Goal: Task Accomplishment & Management: Manage account settings

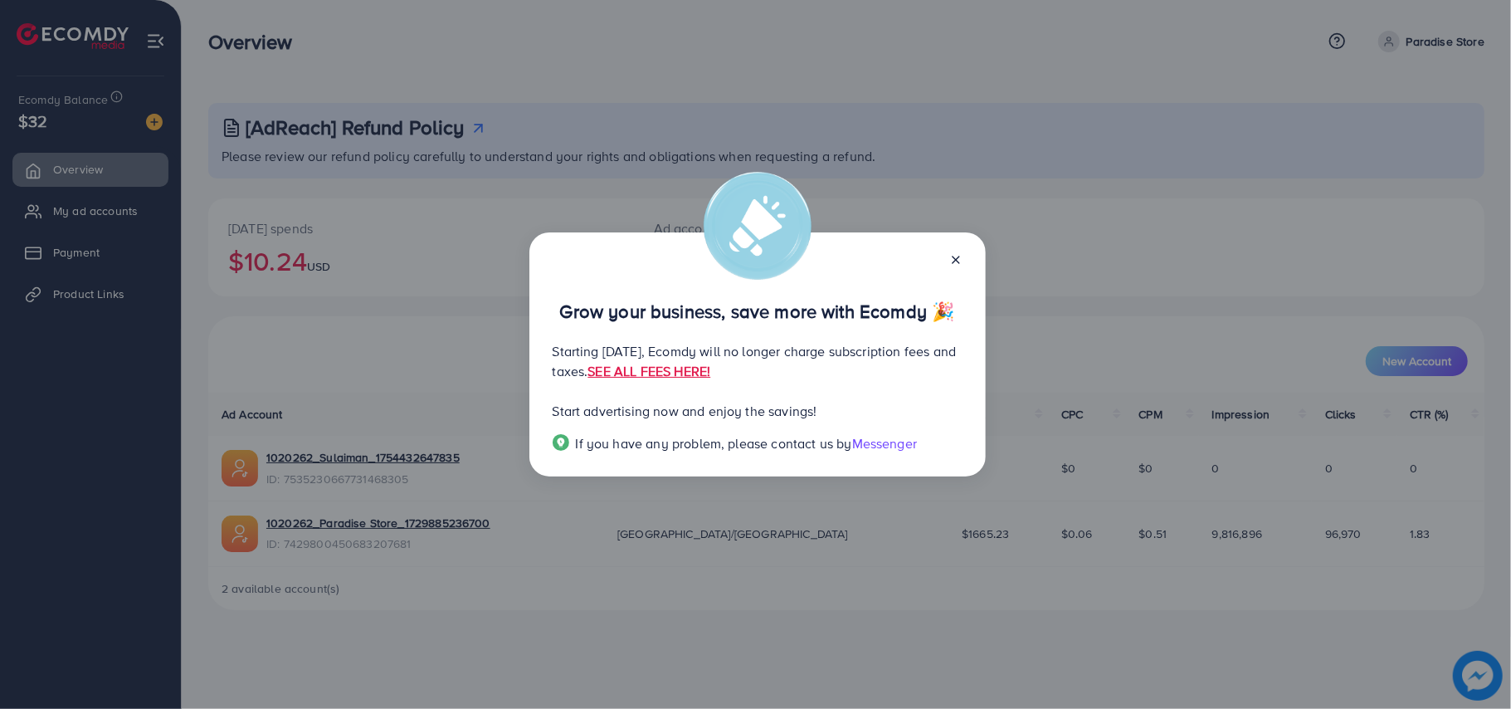
click at [954, 259] on icon at bounding box center [955, 259] width 13 height 13
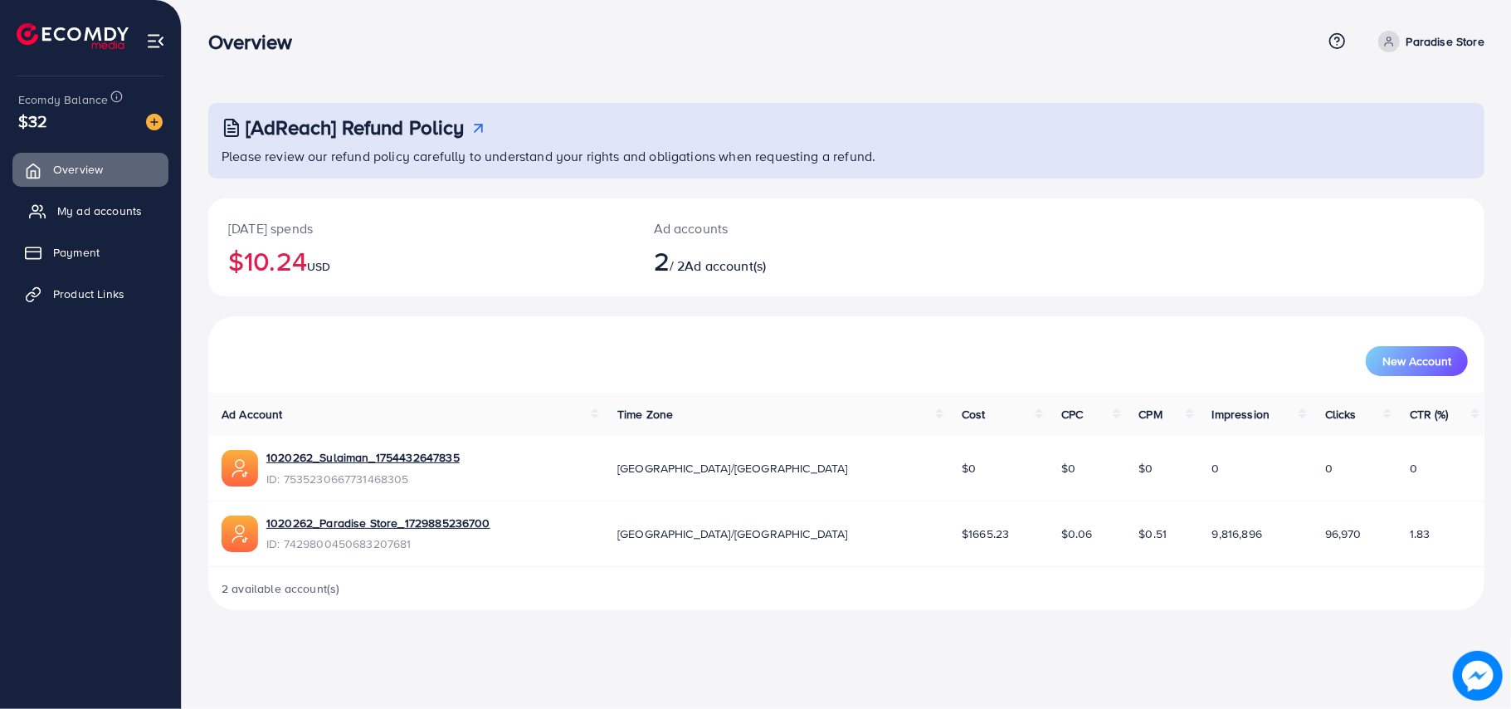
click at [118, 206] on span "My ad accounts" at bounding box center [99, 210] width 85 height 17
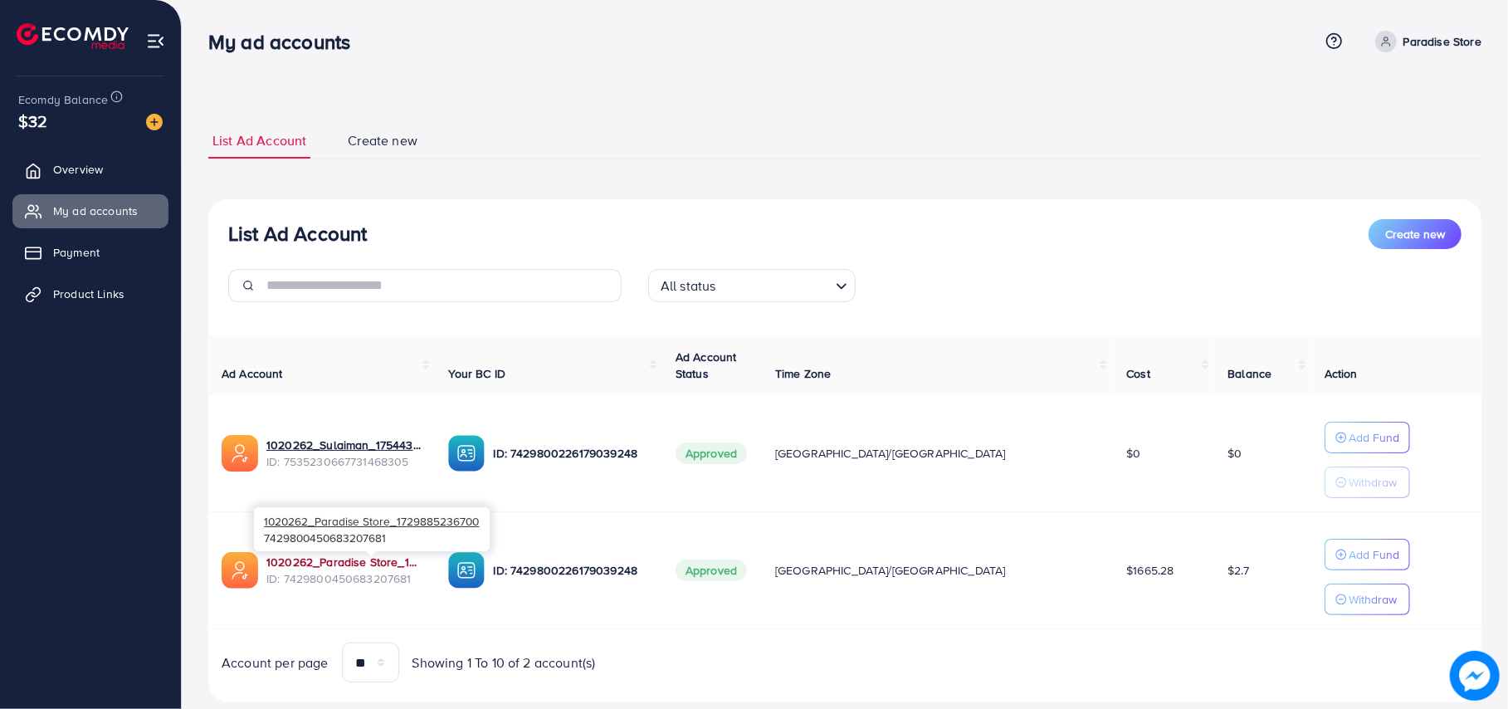
click at [390, 561] on link "1020262_Paradise Store_1729885236700" at bounding box center [343, 561] width 155 height 17
